Goal: Transaction & Acquisition: Purchase product/service

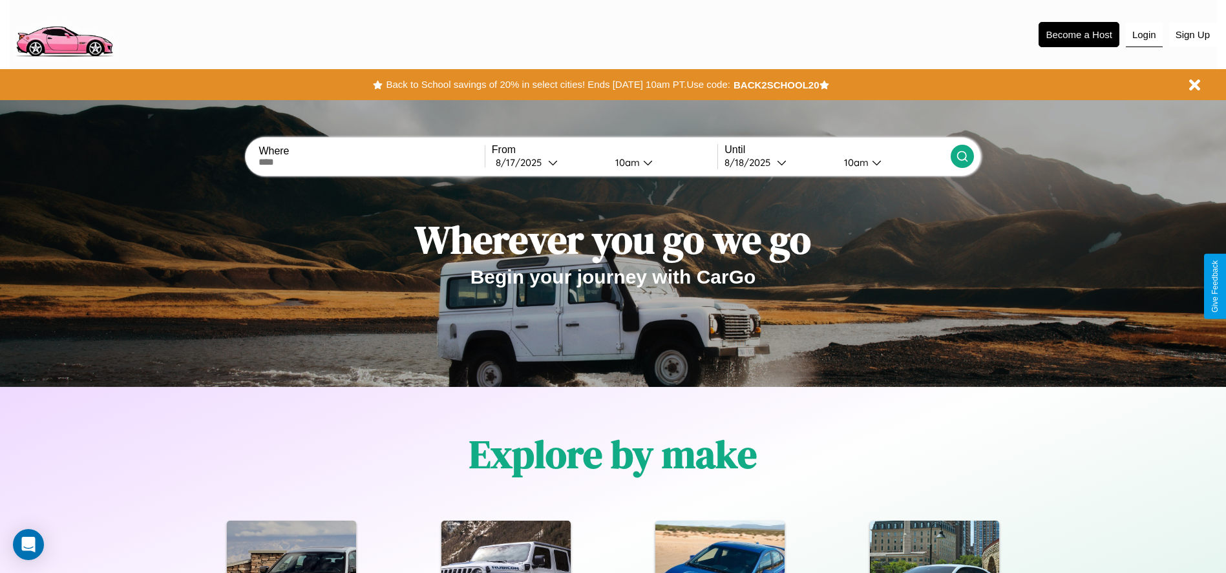
click at [1144, 34] on button "Login" at bounding box center [1144, 35] width 37 height 25
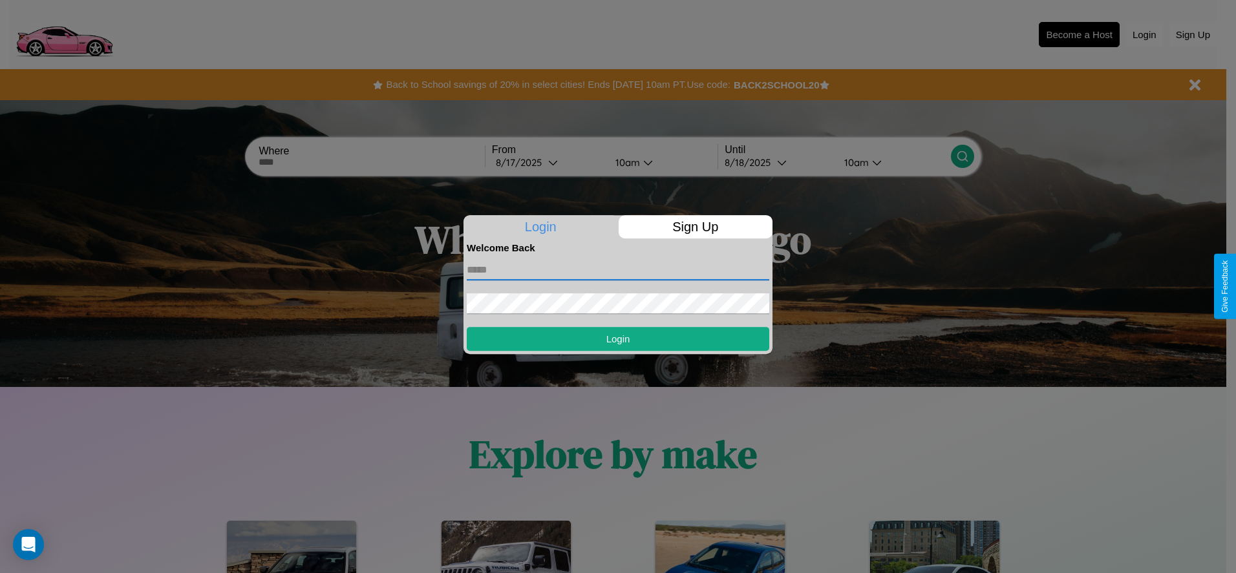
click at [618, 270] on input "text" at bounding box center [618, 270] width 303 height 21
type input "**********"
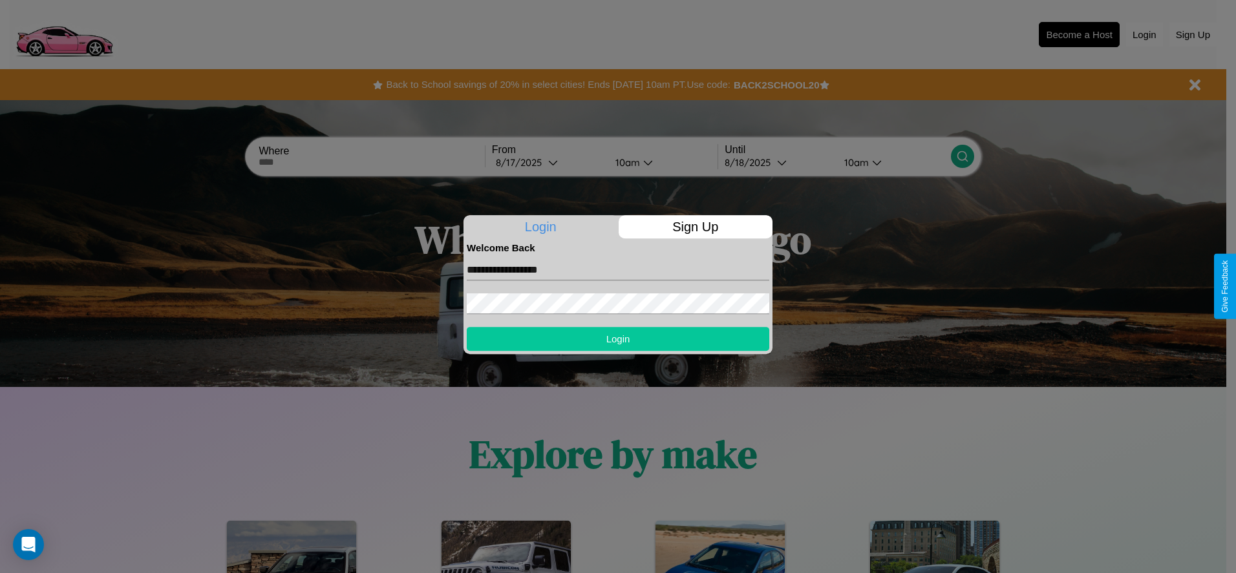
click at [618, 339] on button "Login" at bounding box center [618, 339] width 303 height 24
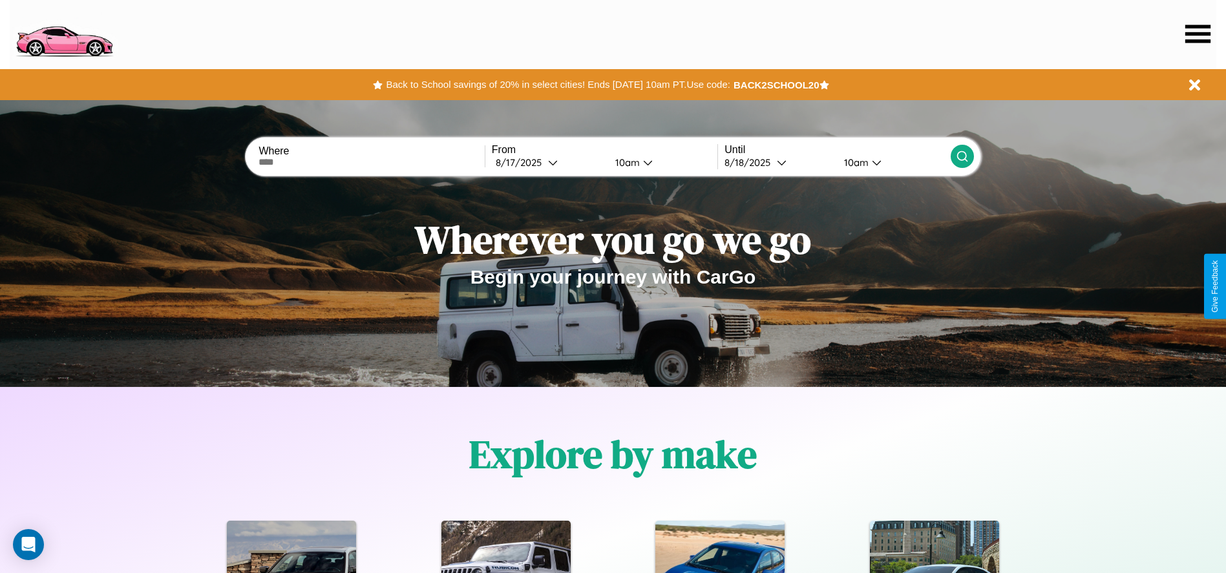
scroll to position [1128, 0]
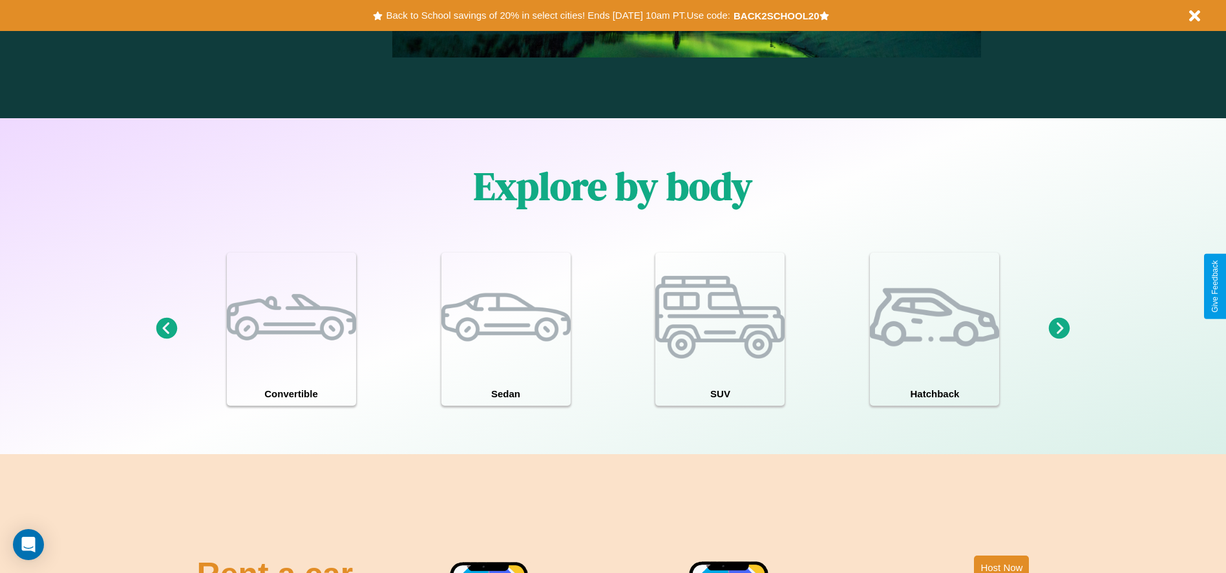
click at [1060, 329] on icon at bounding box center [1059, 328] width 21 height 21
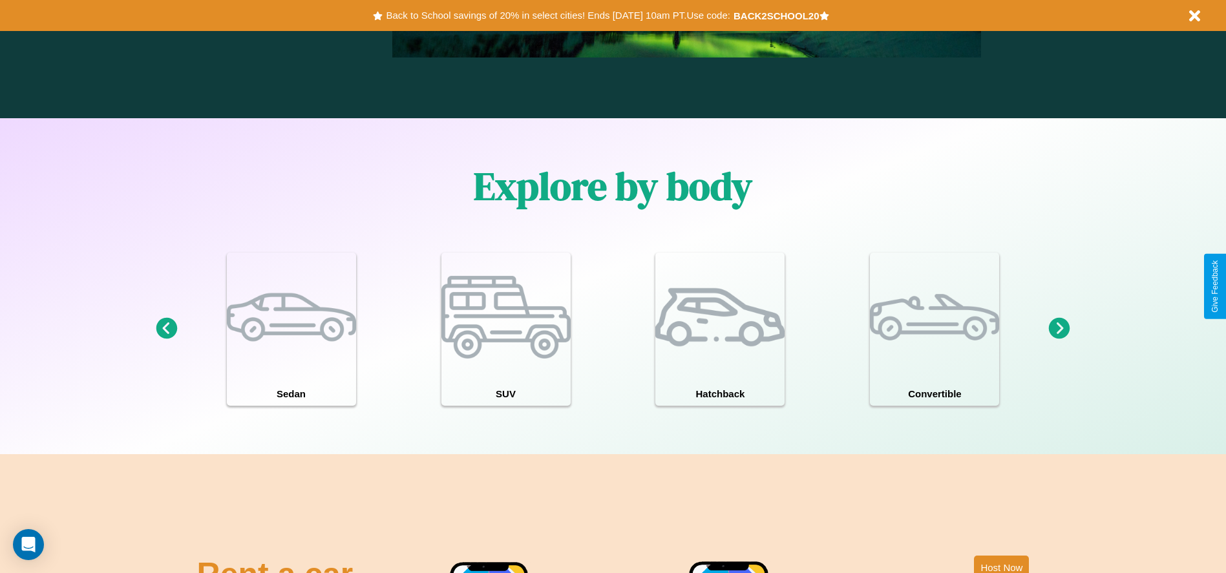
click at [166, 329] on icon at bounding box center [166, 328] width 21 height 21
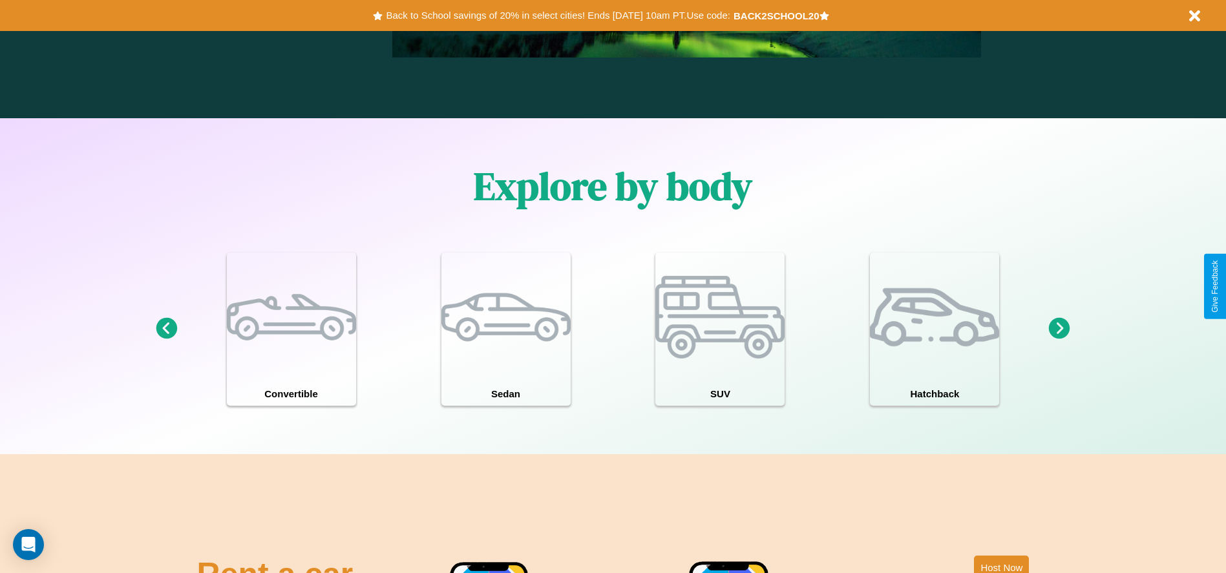
click at [1060, 329] on icon at bounding box center [1059, 328] width 21 height 21
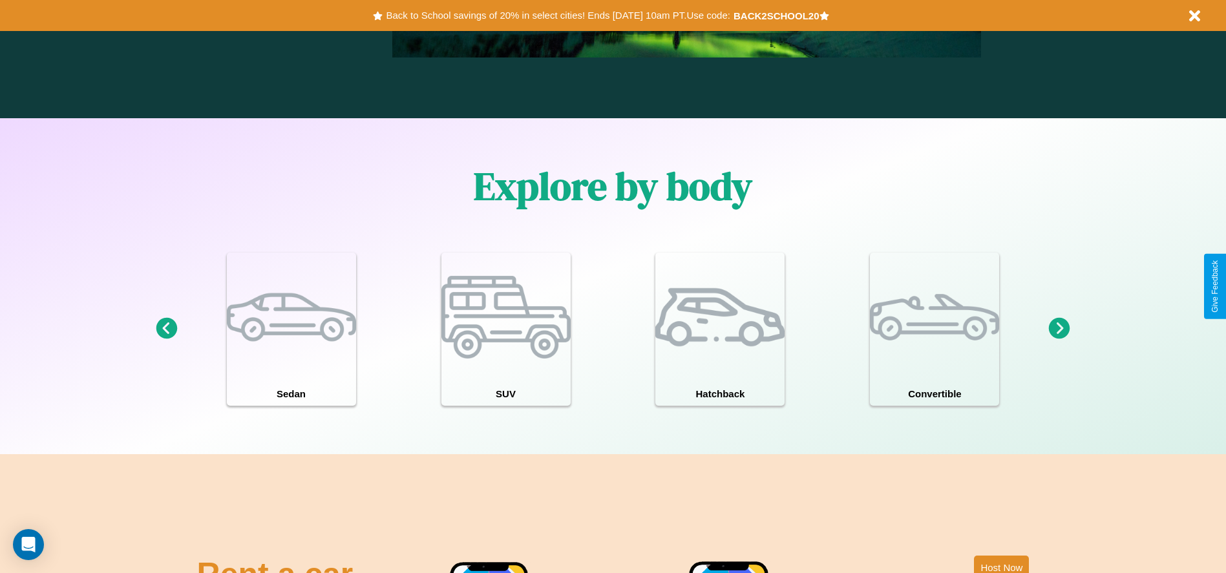
click at [166, 329] on icon at bounding box center [166, 328] width 21 height 21
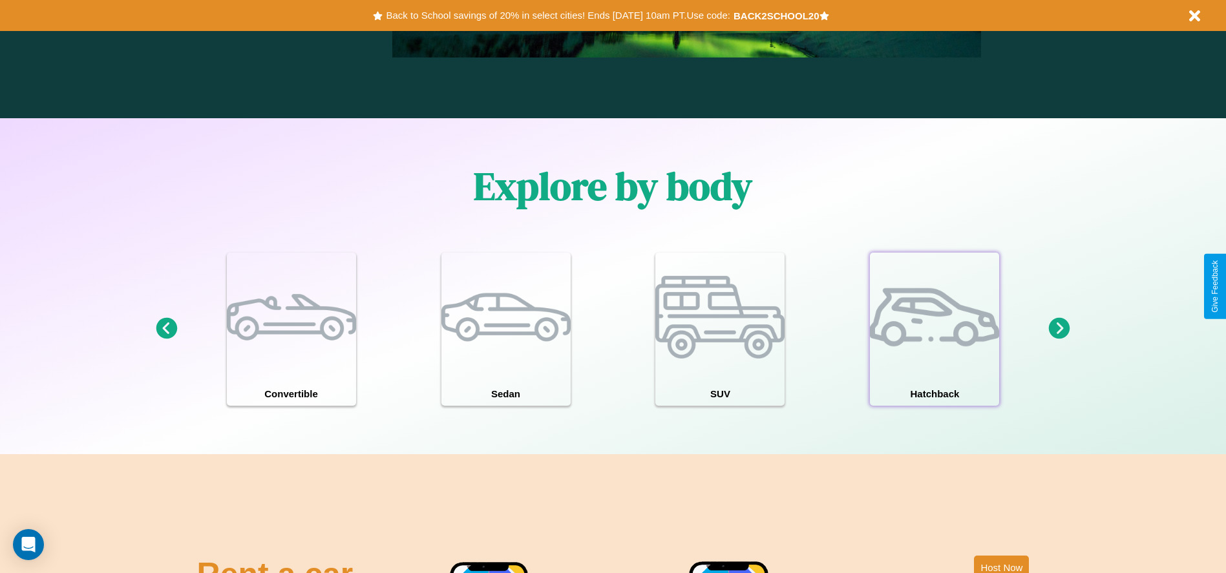
click at [935, 329] on div at bounding box center [934, 317] width 129 height 129
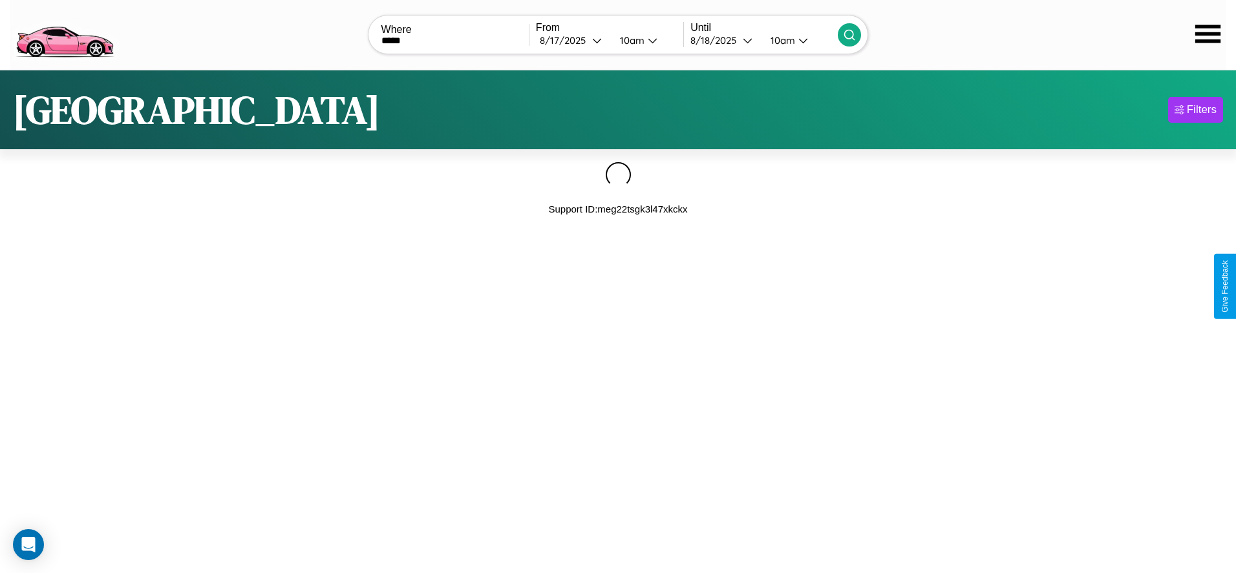
type input "*****"
click at [849, 34] on icon at bounding box center [849, 34] width 13 height 13
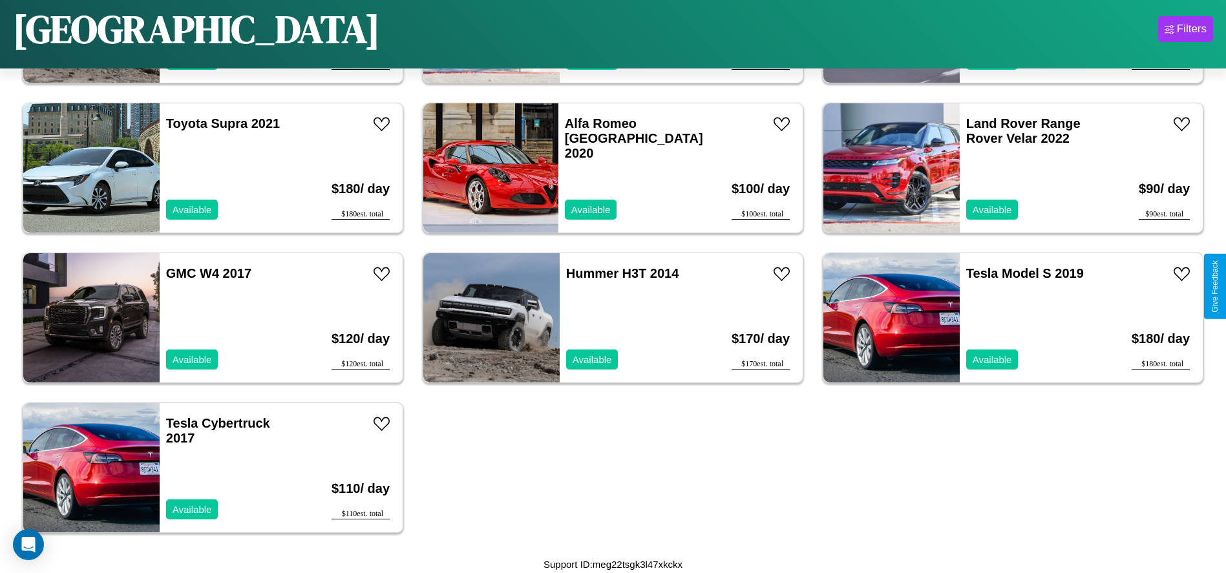
scroll to position [6092, 0]
